Goal: Information Seeking & Learning: Learn about a topic

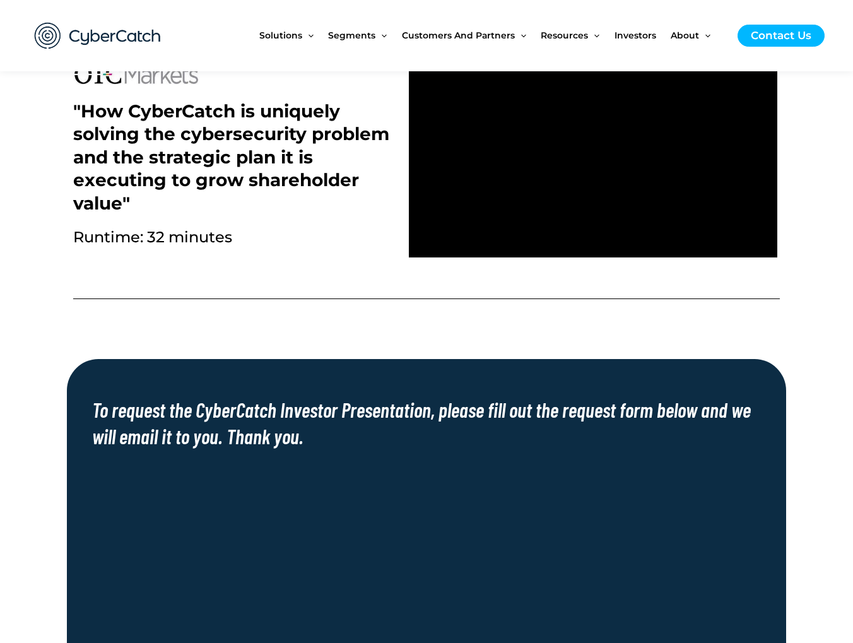
scroll to position [505, 0]
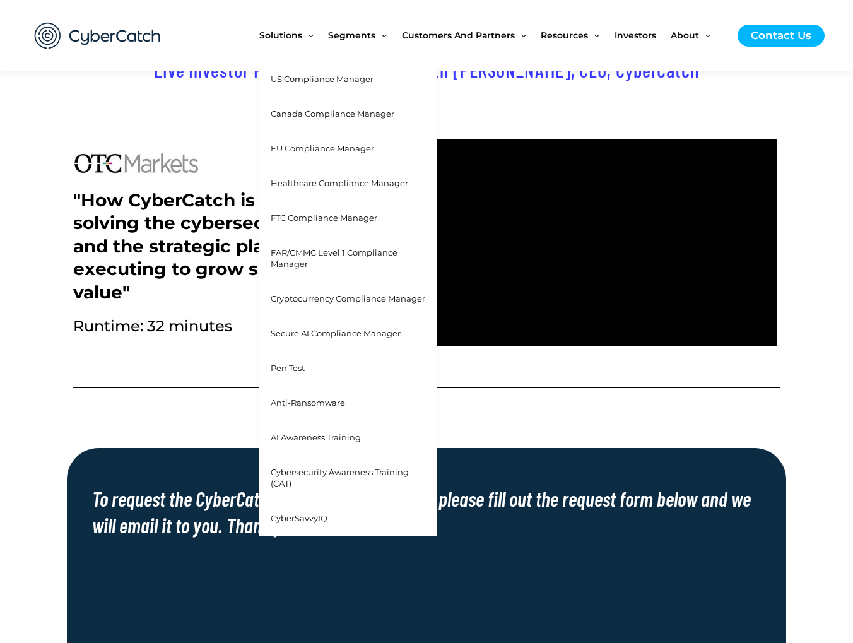
click at [310, 83] on span "US Compliance Manager" at bounding box center [322, 79] width 103 height 10
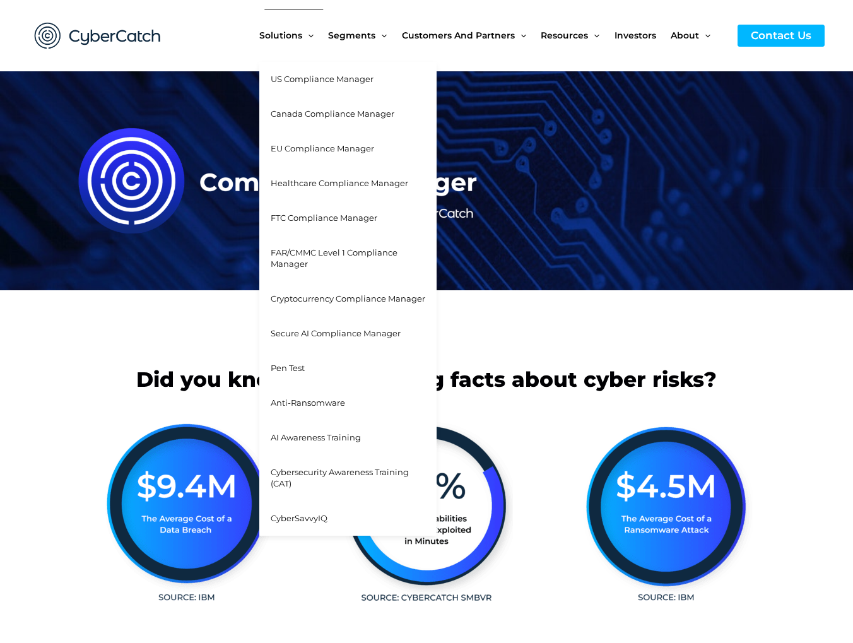
click at [322, 401] on span "Anti-Ransomware" at bounding box center [308, 402] width 74 height 10
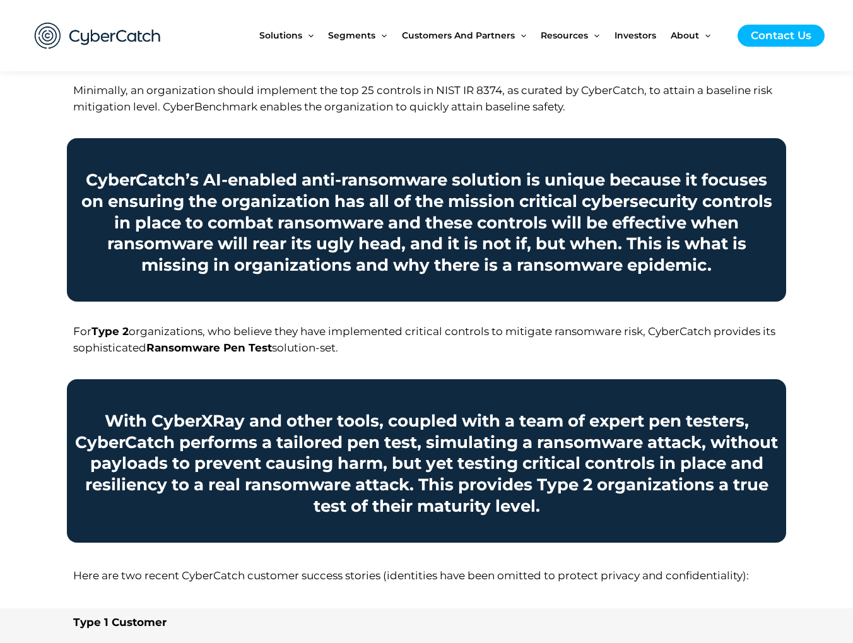
scroll to position [757, 0]
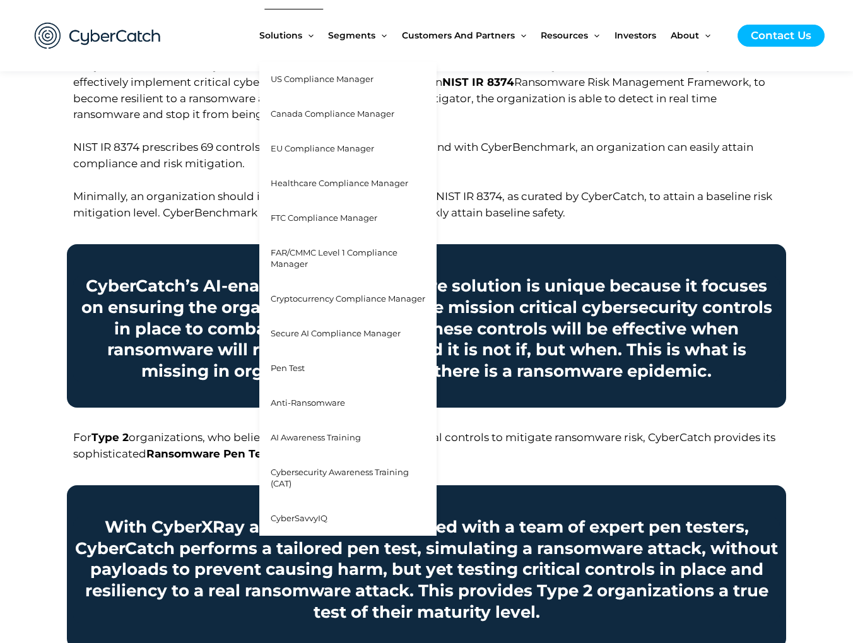
click at [341, 440] on span "AI Awareness Training" at bounding box center [316, 437] width 90 height 10
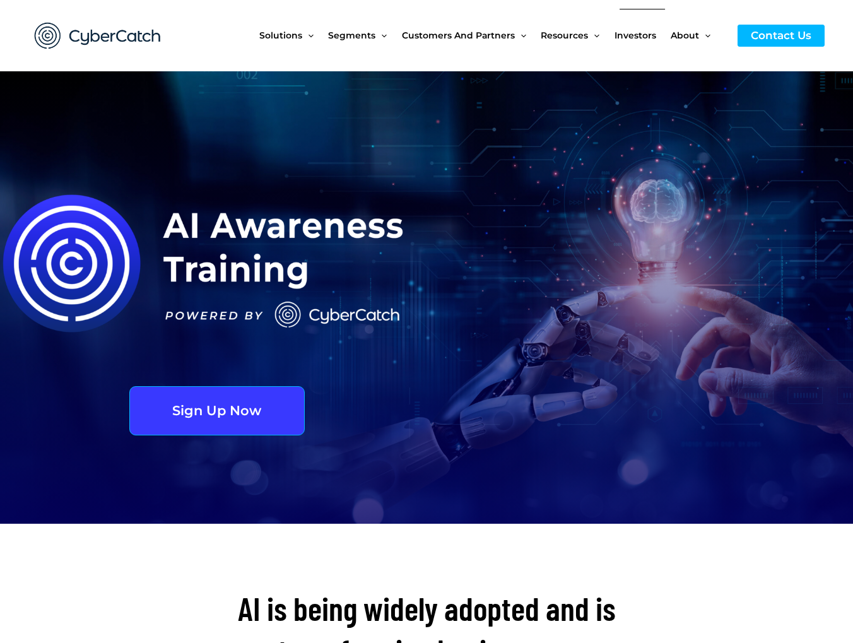
click at [649, 36] on span "Investors" at bounding box center [635, 35] width 42 height 53
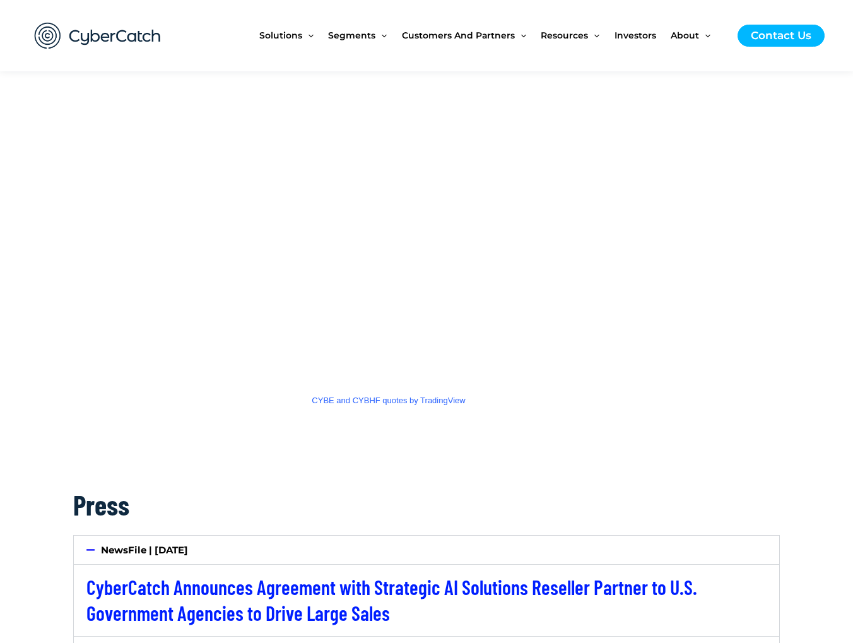
scroll to position [1703, 0]
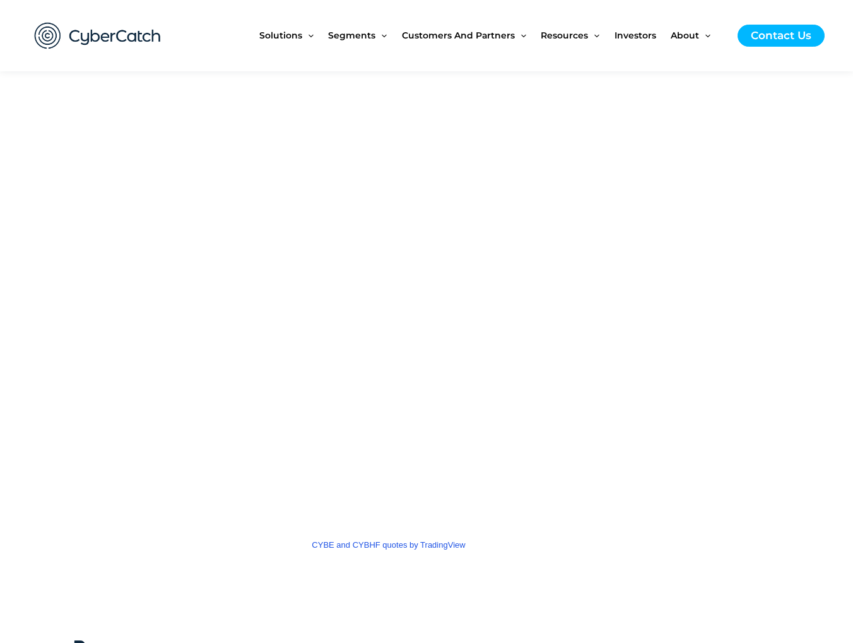
click at [321, 546] on span "CYBE and CYBHF quotes by TradingView" at bounding box center [388, 544] width 153 height 9
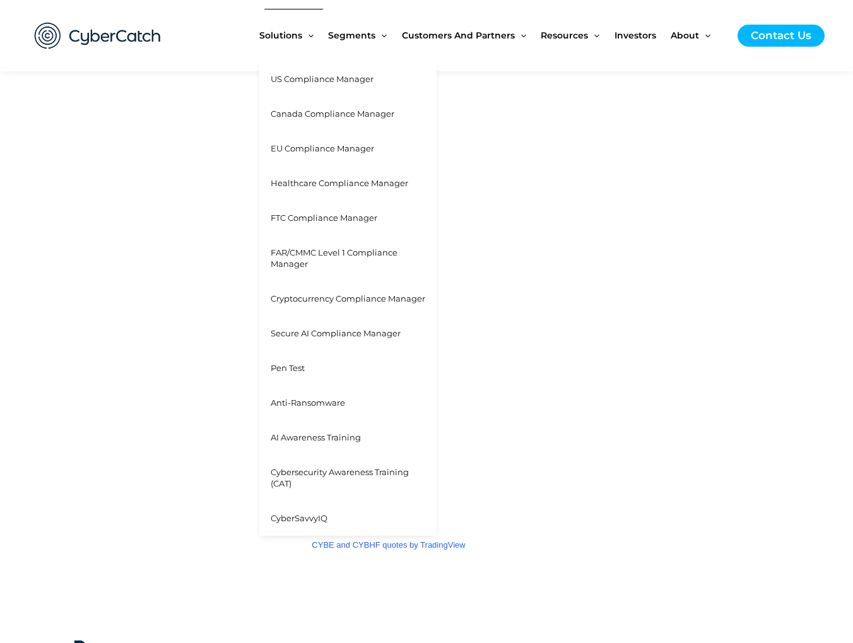
click at [308, 33] on span "Menu Toggle" at bounding box center [307, 35] width 11 height 11
